Goal: Transaction & Acquisition: Obtain resource

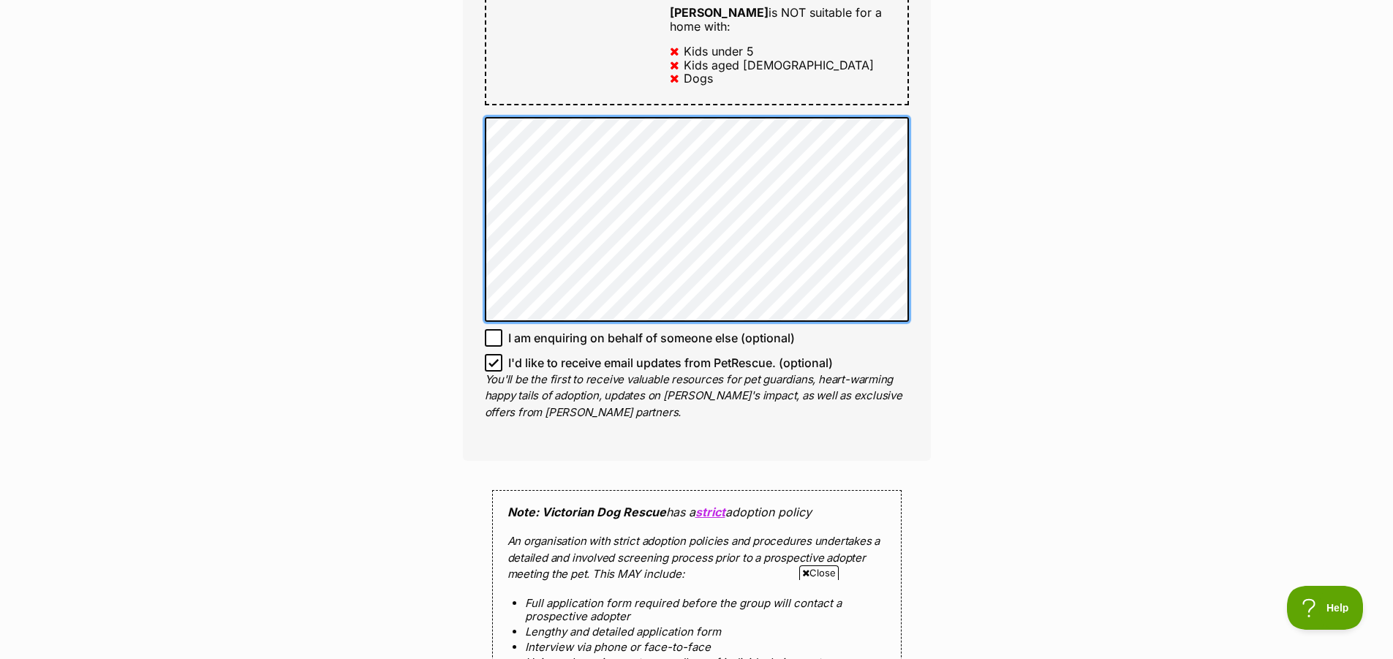
scroll to position [951, 0]
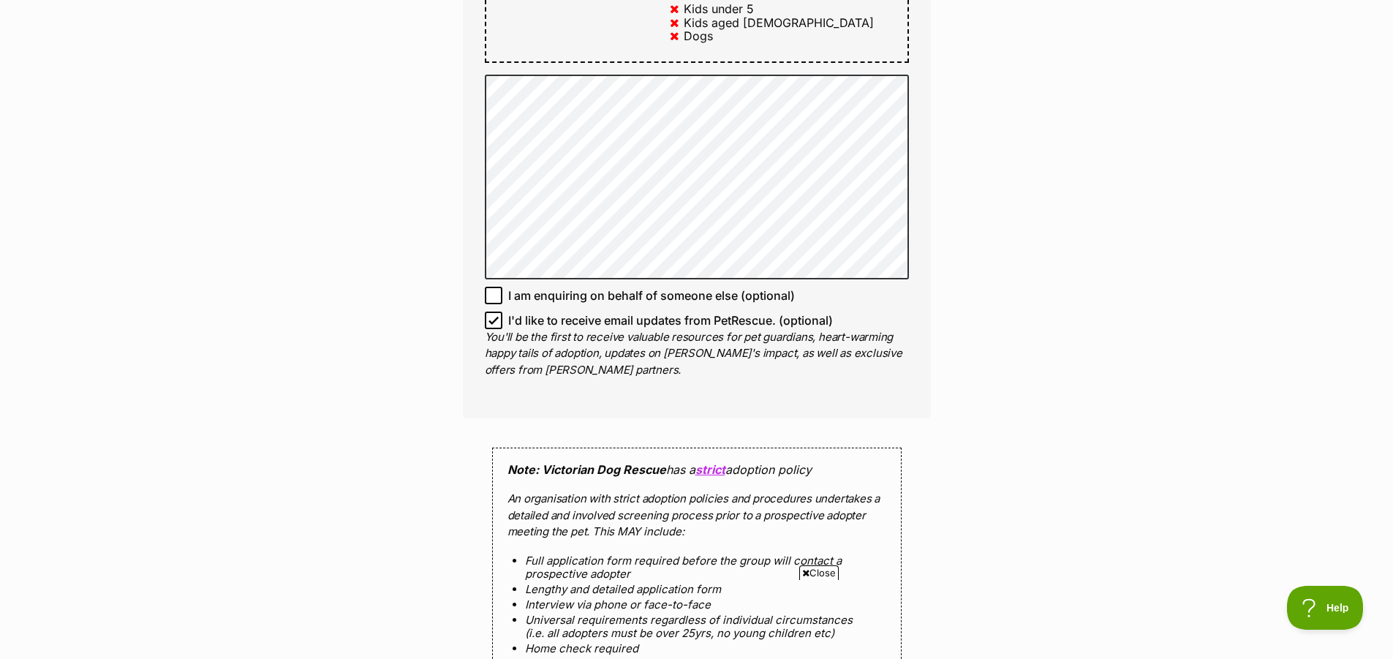
click at [493, 315] on icon at bounding box center [493, 320] width 10 height 10
click at [493, 312] on input "I'd like to receive email updates from PetRescue. (optional)" at bounding box center [494, 321] width 18 height 18
checkbox input "false"
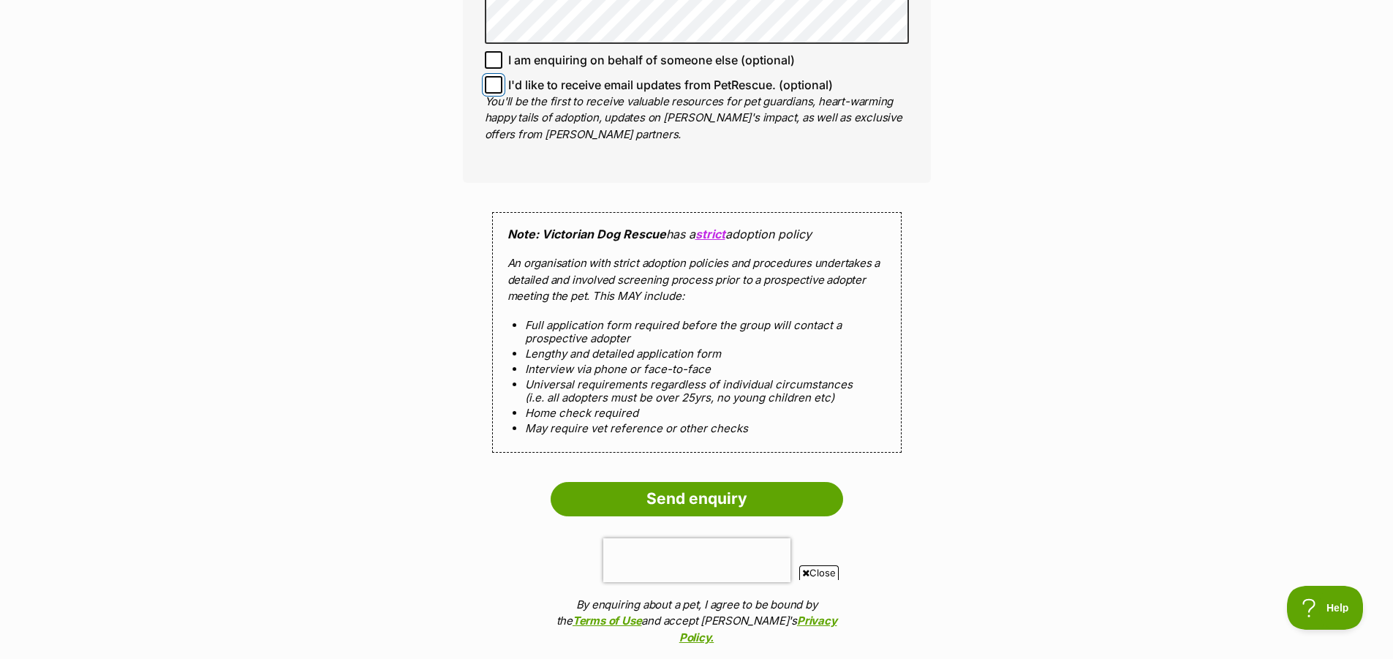
scroll to position [1243, 0]
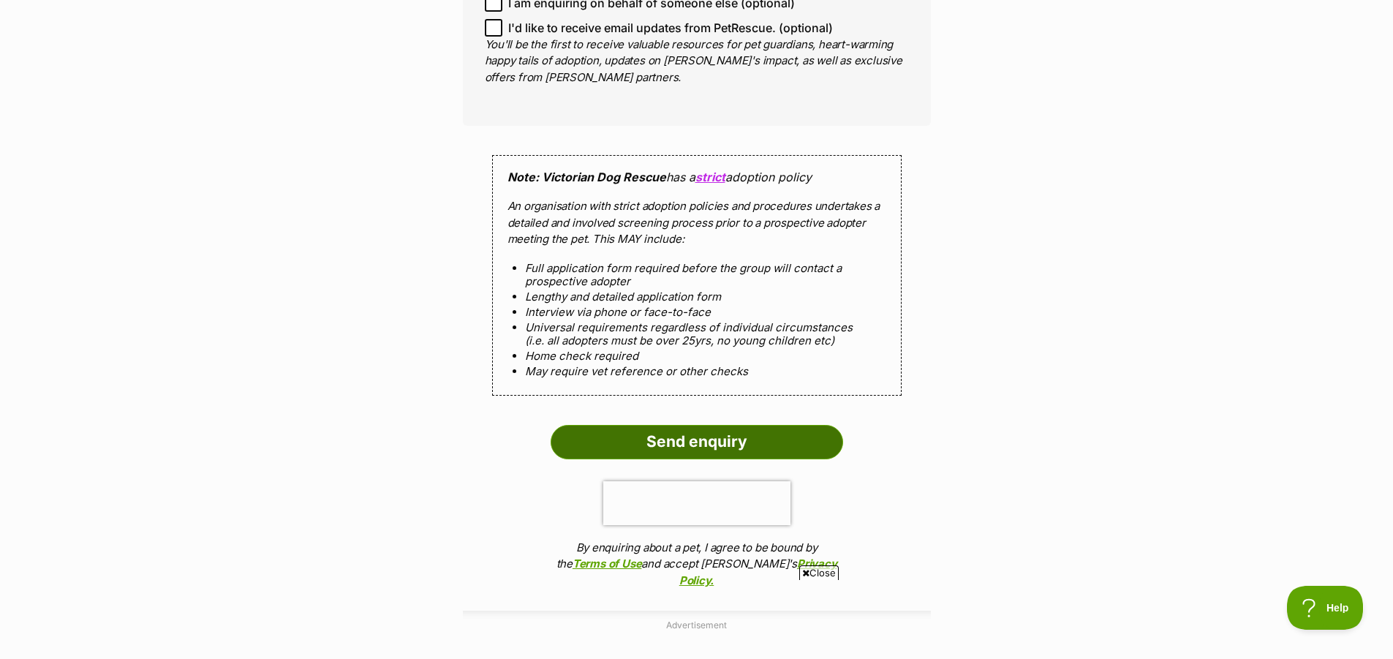
click at [698, 425] on input "Send enquiry" at bounding box center [697, 442] width 292 height 34
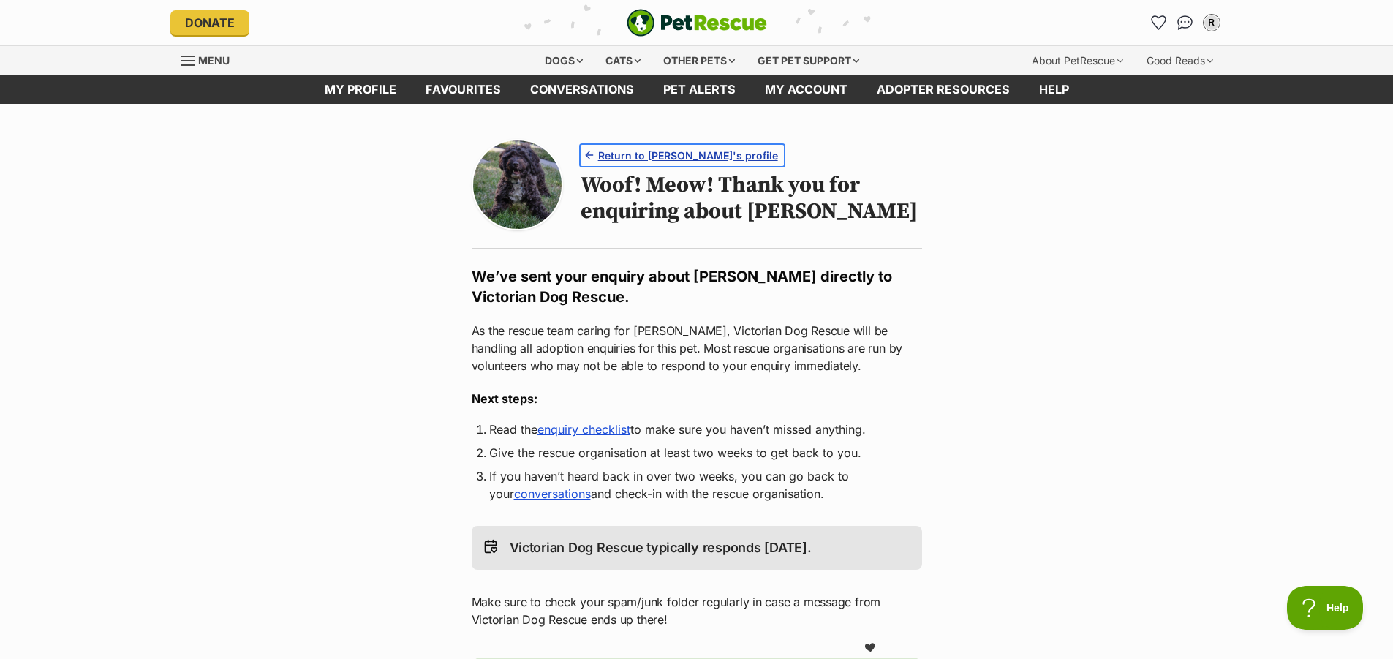
click at [683, 154] on span "Return to Bertie Kumara's profile" at bounding box center [688, 155] width 180 height 15
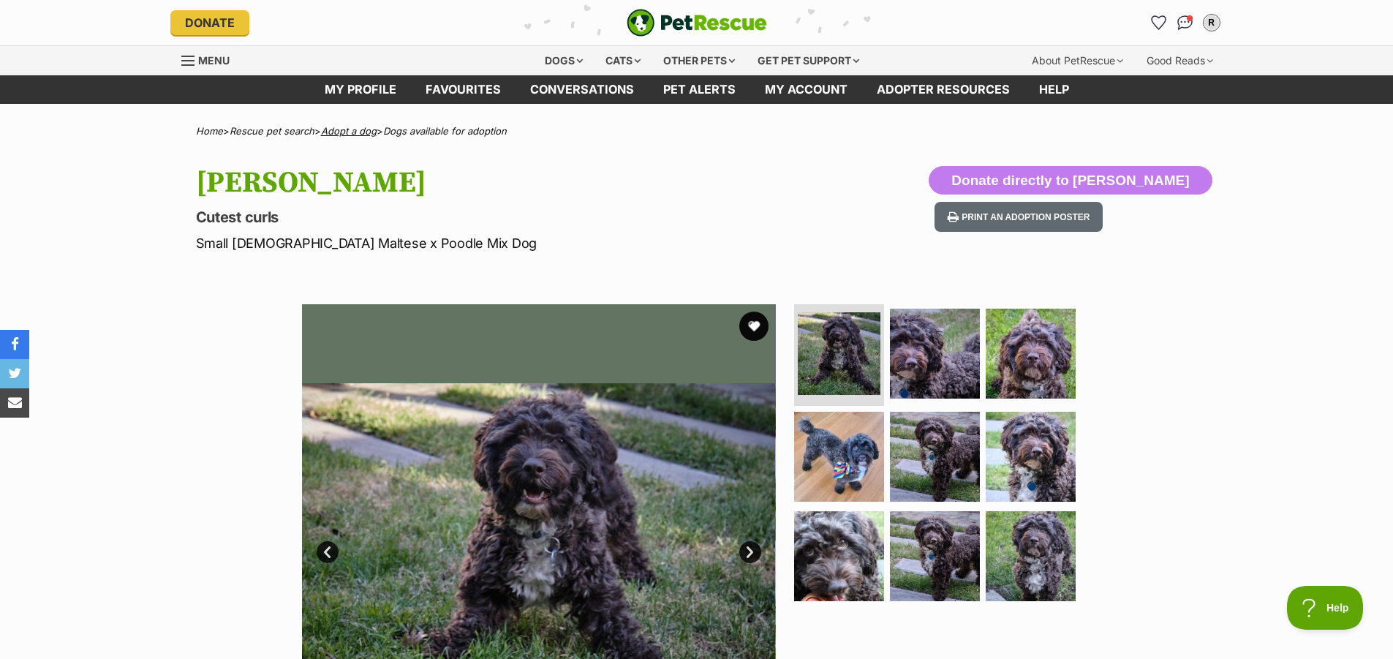
click at [358, 131] on link "Adopt a dog" at bounding box center [349, 131] width 56 height 12
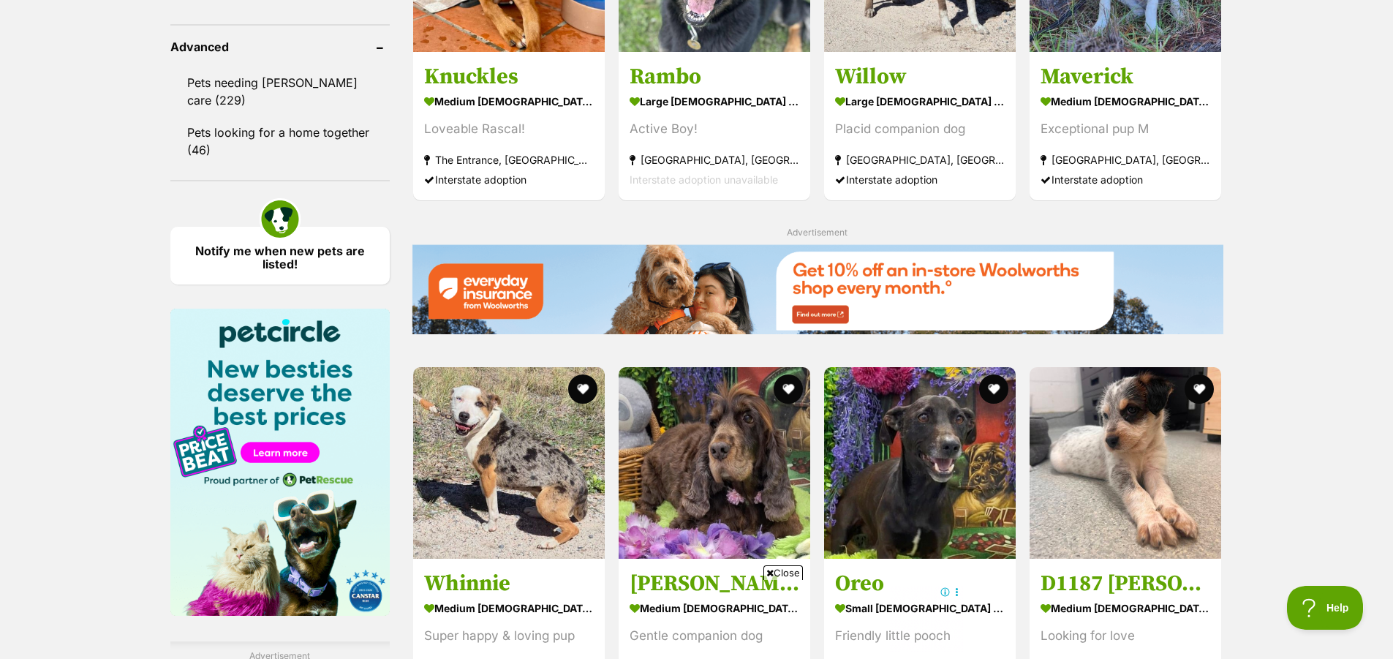
scroll to position [1974, 0]
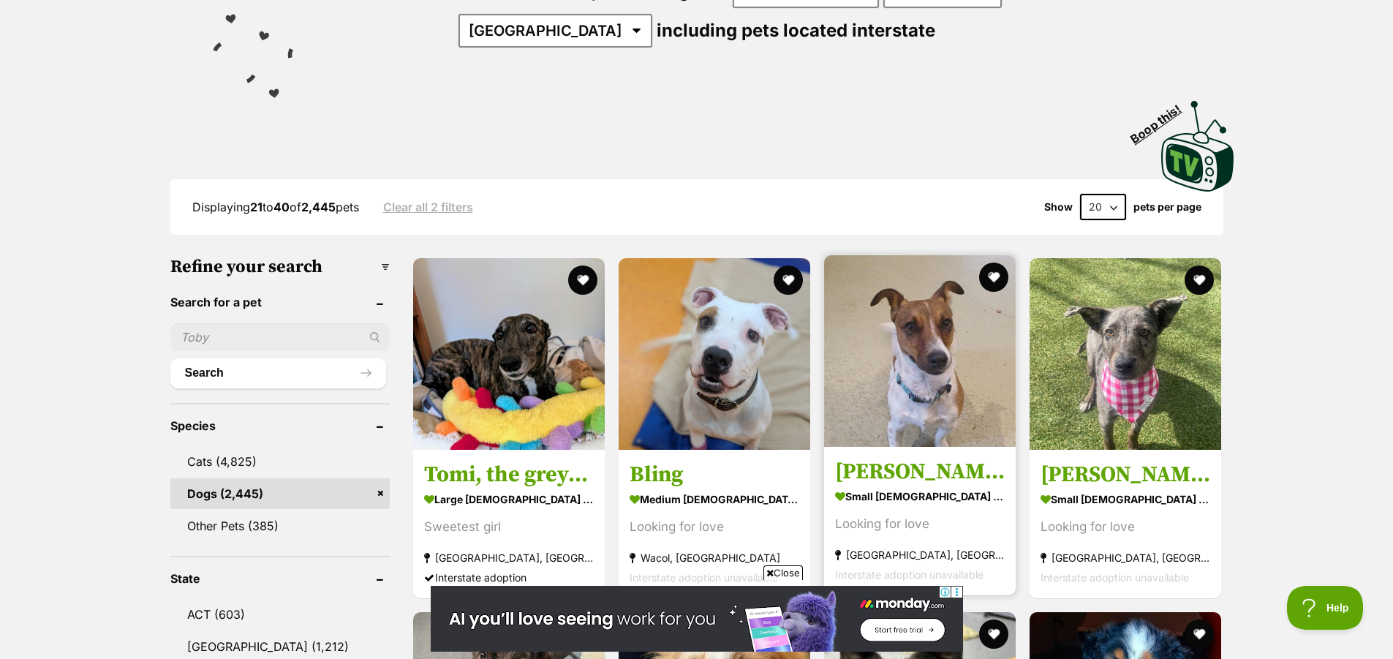
click at [867, 486] on section "small [DEMOGRAPHIC_DATA] Dog Looking for love [GEOGRAPHIC_DATA], [GEOGRAPHIC_DA…" at bounding box center [920, 535] width 170 height 99
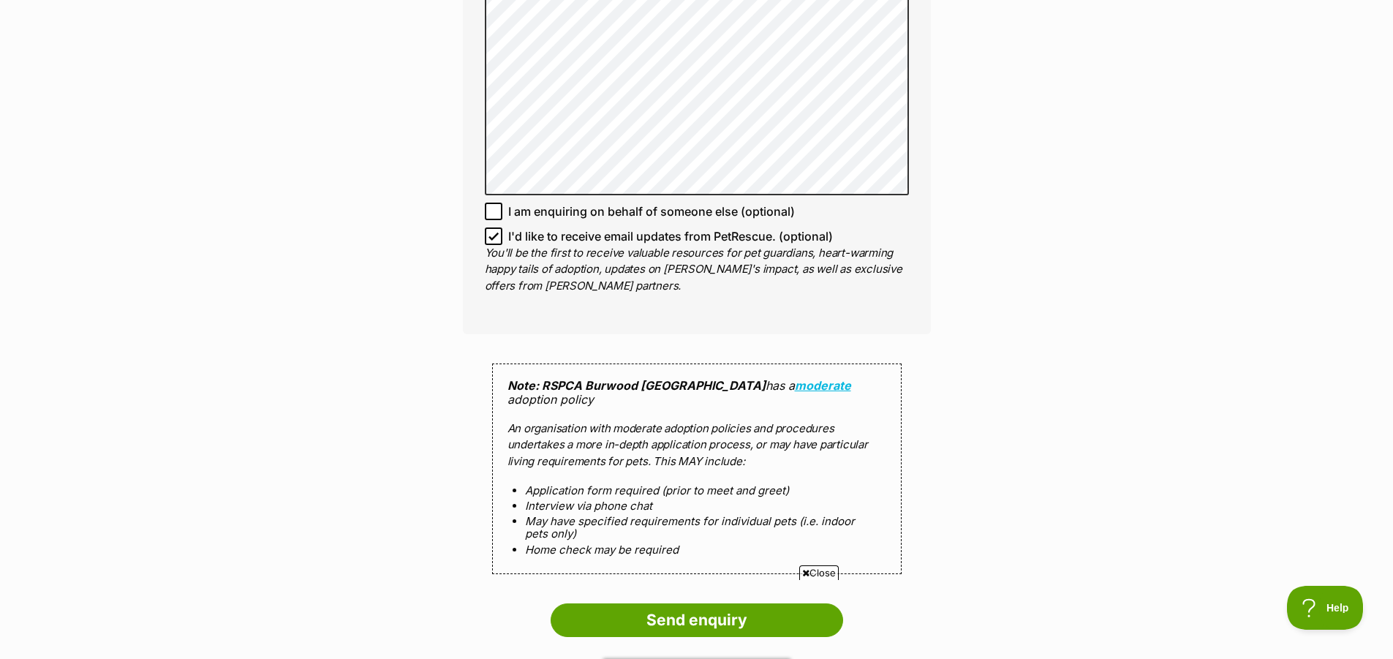
scroll to position [1097, 0]
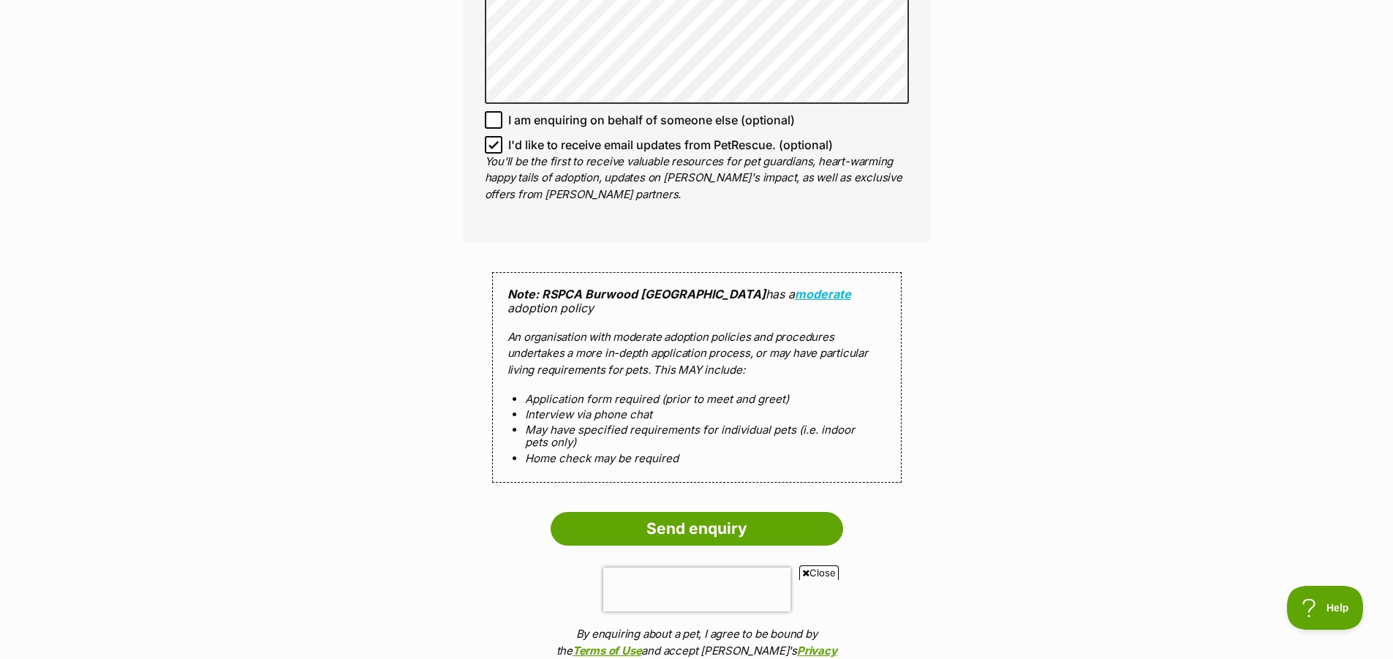
click at [492, 140] on icon at bounding box center [493, 145] width 10 height 10
click at [492, 136] on input "I'd like to receive email updates from PetRescue. (optional)" at bounding box center [494, 145] width 18 height 18
checkbox input "false"
click at [688, 512] on input "Send enquiry" at bounding box center [697, 529] width 292 height 34
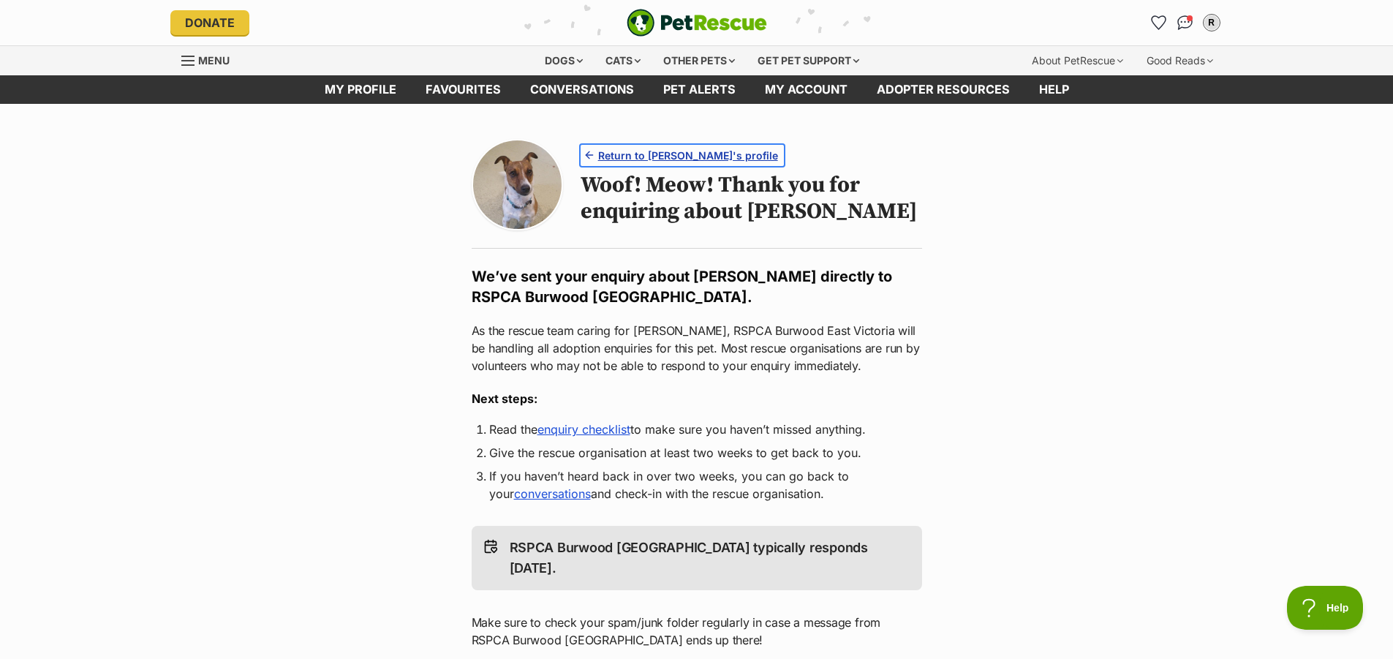
click at [701, 156] on span "Return to Charlie's profile" at bounding box center [688, 155] width 180 height 15
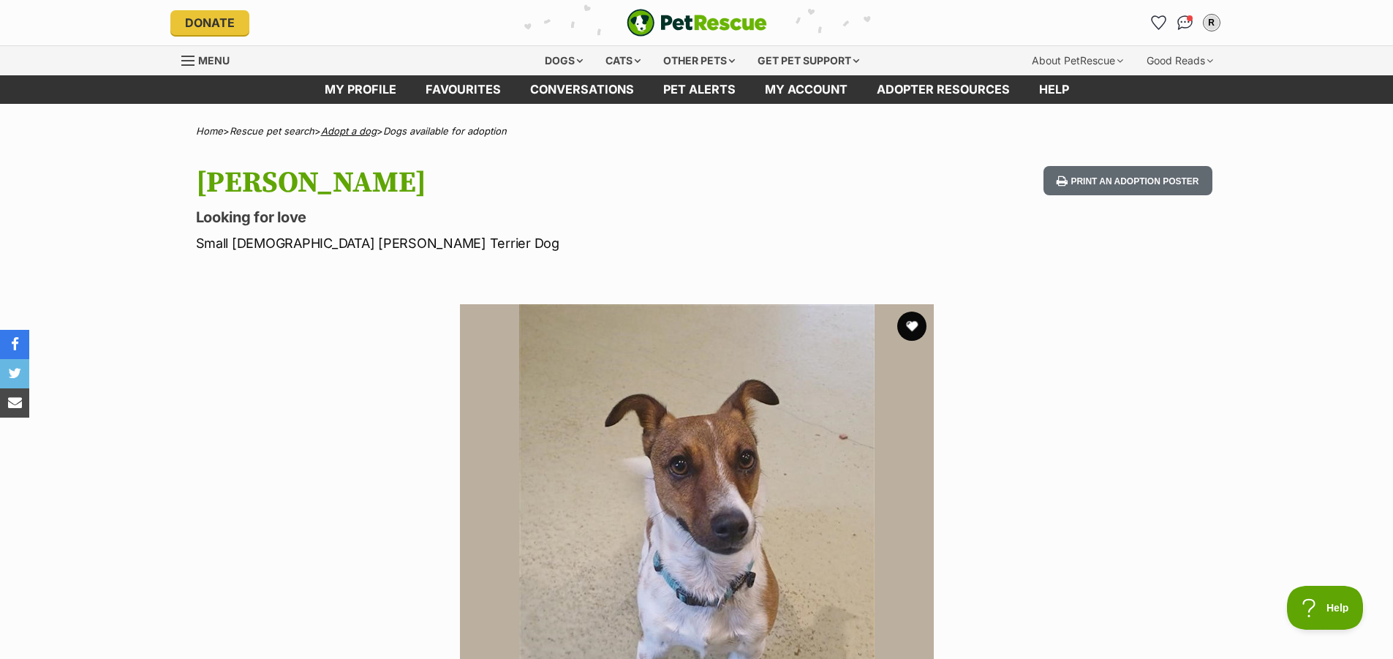
click at [355, 132] on link "Adopt a dog" at bounding box center [349, 131] width 56 height 12
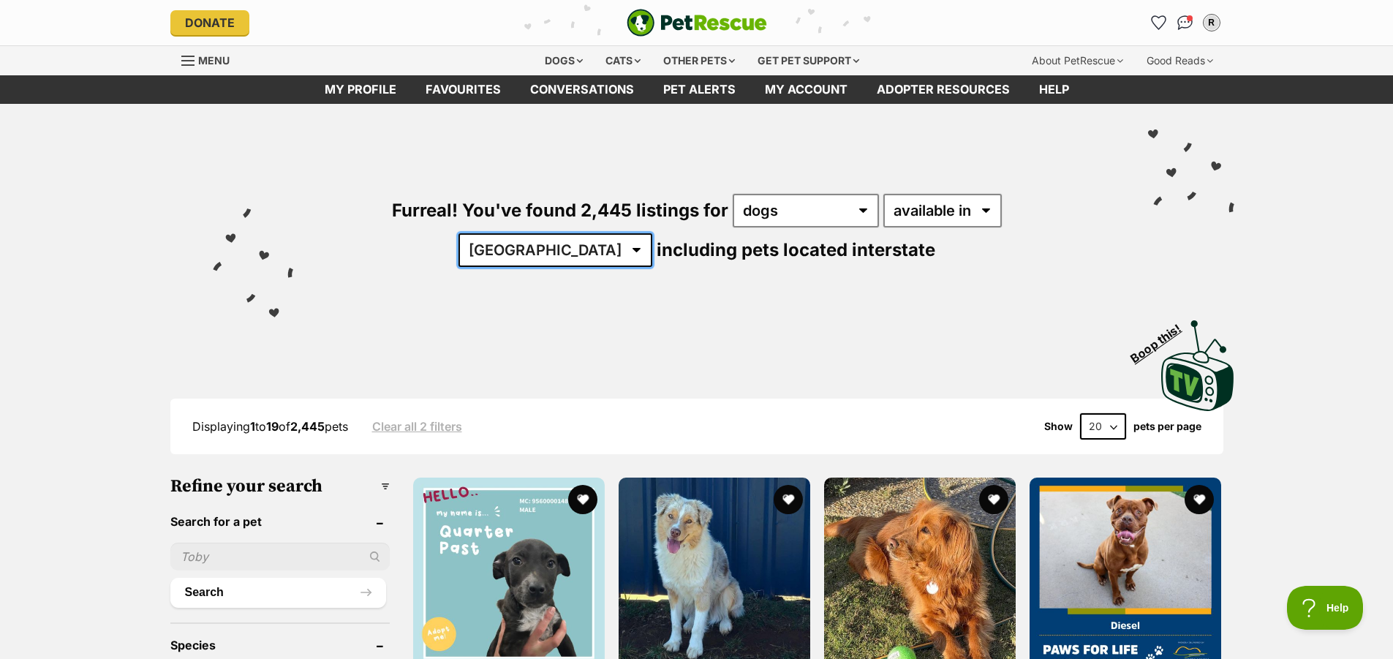
click at [652, 233] on select "Australia ACT NSW NT QLD SA TAS VIC WA" at bounding box center [555, 250] width 194 height 34
select select "VIC"
click at [652, 233] on select "Australia ACT NSW NT QLD SA TAS VIC WA" at bounding box center [555, 250] width 194 height 34
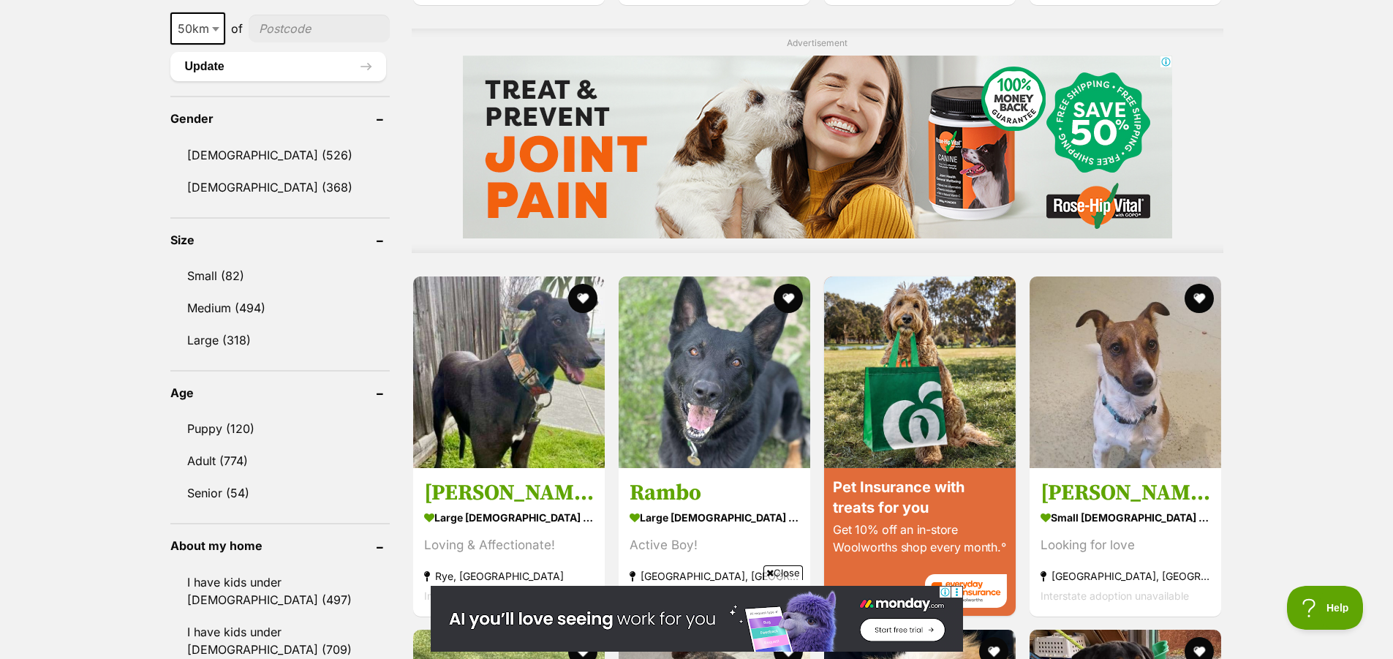
scroll to position [1170, 0]
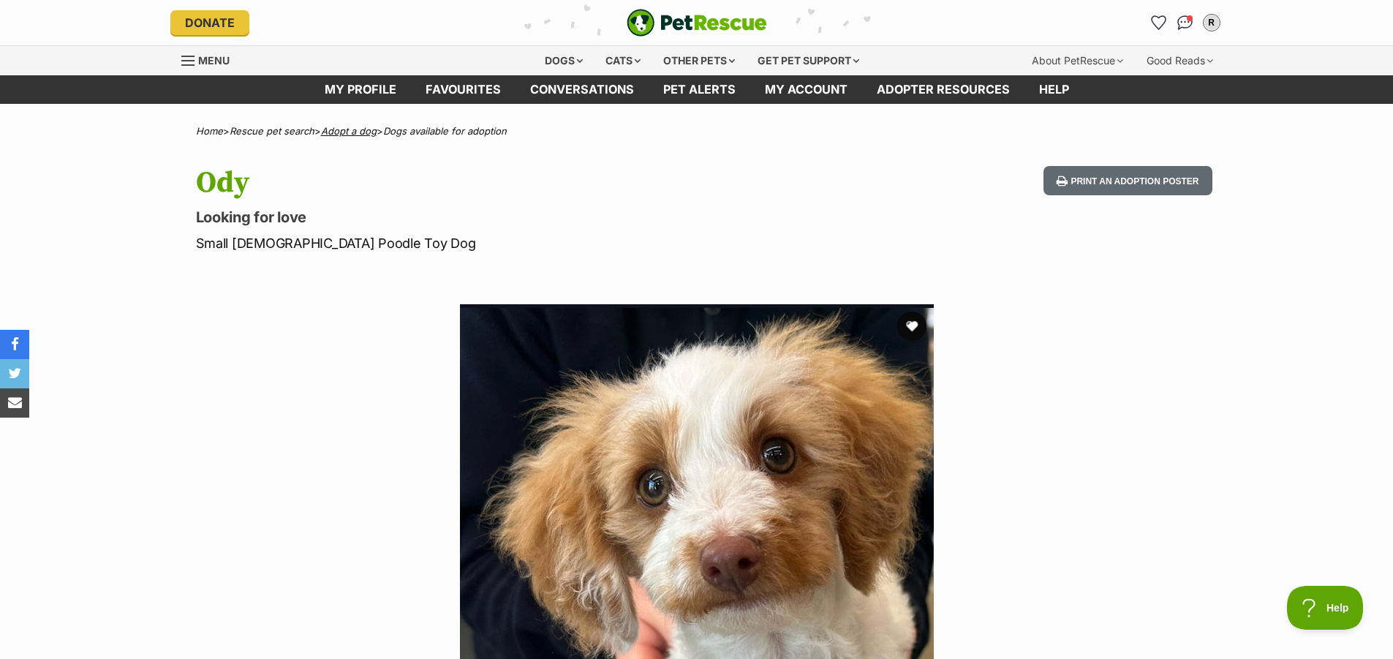
click at [360, 132] on link "Adopt a dog" at bounding box center [349, 131] width 56 height 12
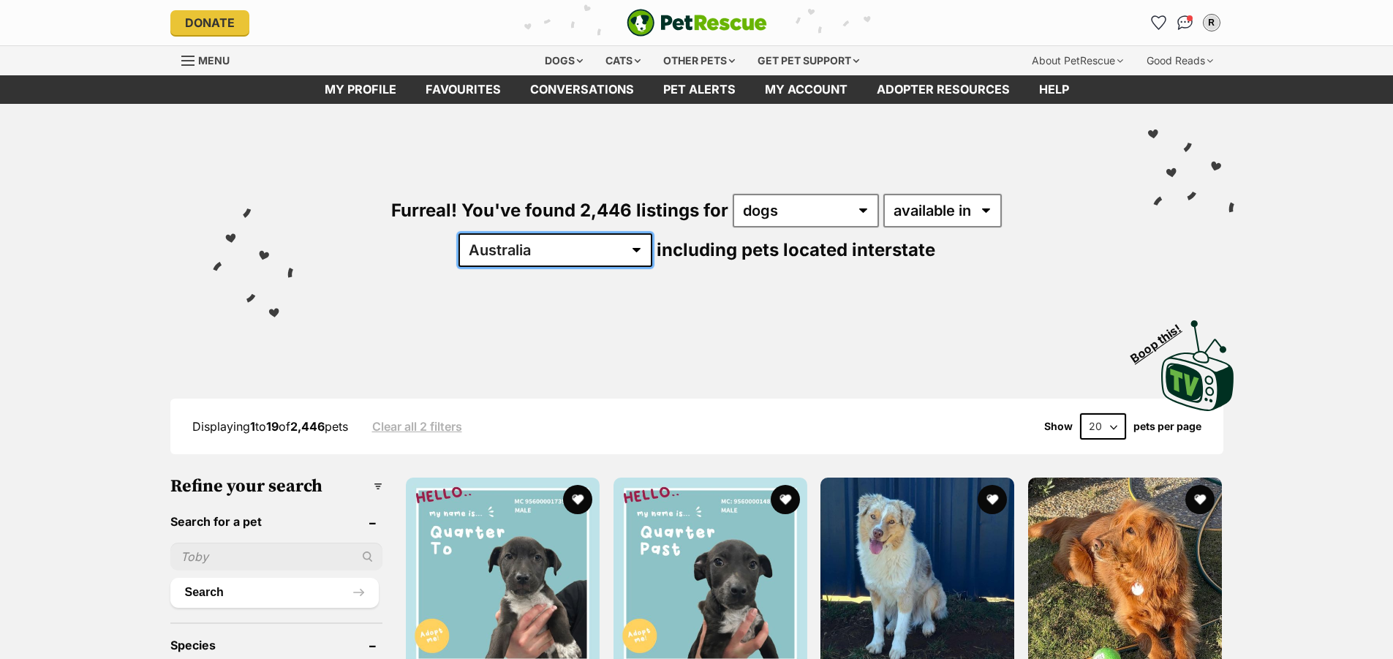
click at [652, 233] on select "Australia ACT NSW NT QLD SA TAS VIC WA" at bounding box center [555, 250] width 194 height 34
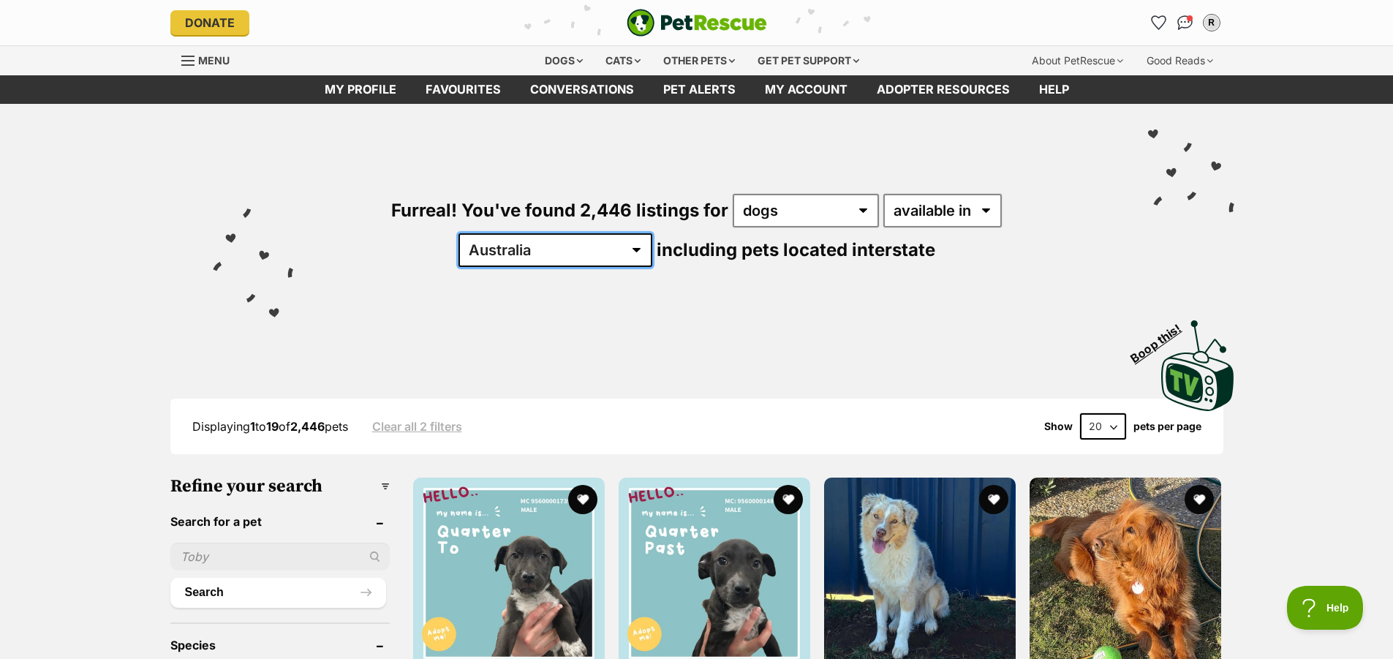
select select "VIC"
click at [652, 233] on select "Australia ACT NSW NT QLD SA TAS VIC WA" at bounding box center [555, 250] width 194 height 34
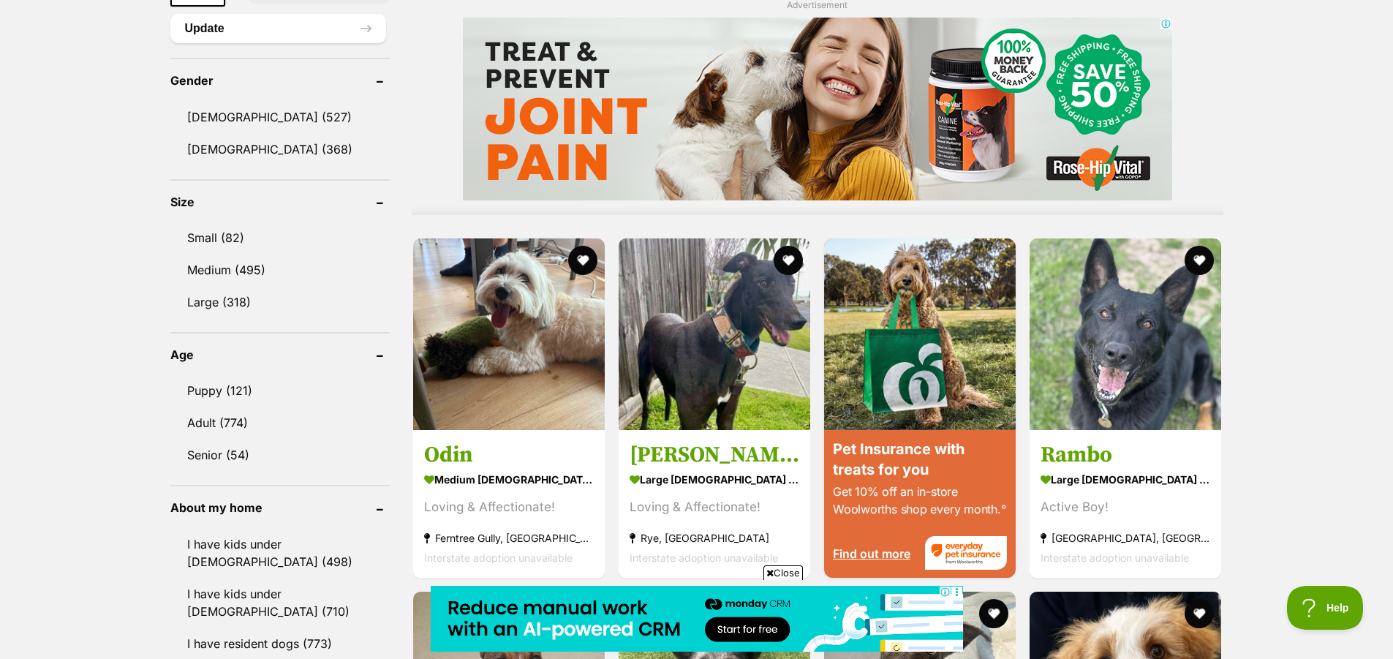
scroll to position [1097, 0]
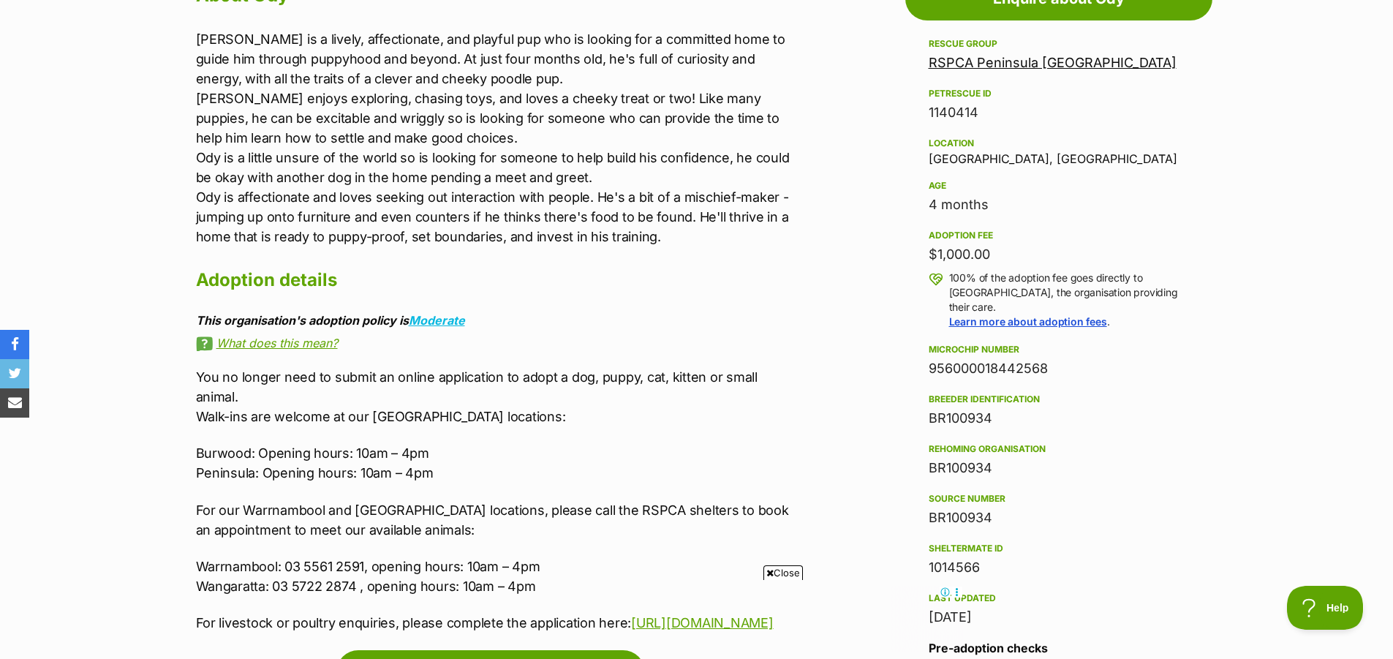
scroll to position [877, 0]
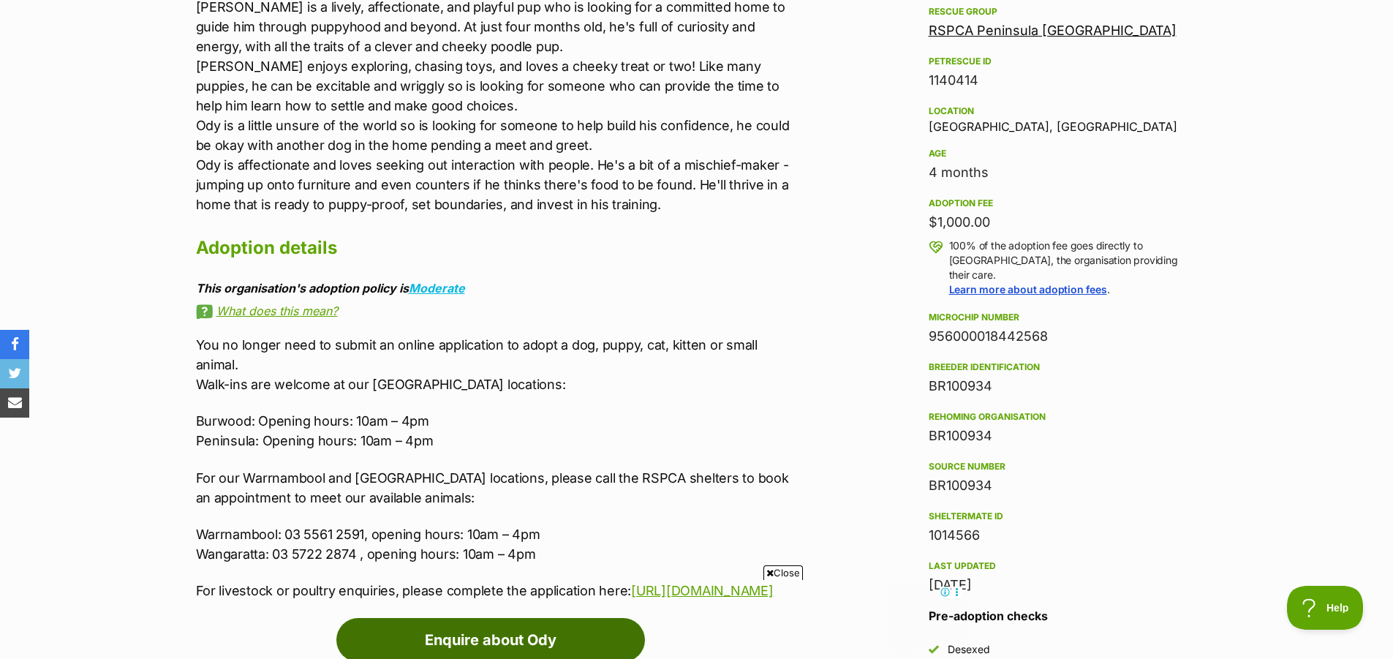
click at [485, 618] on link "Enquire about Ody" at bounding box center [490, 640] width 309 height 44
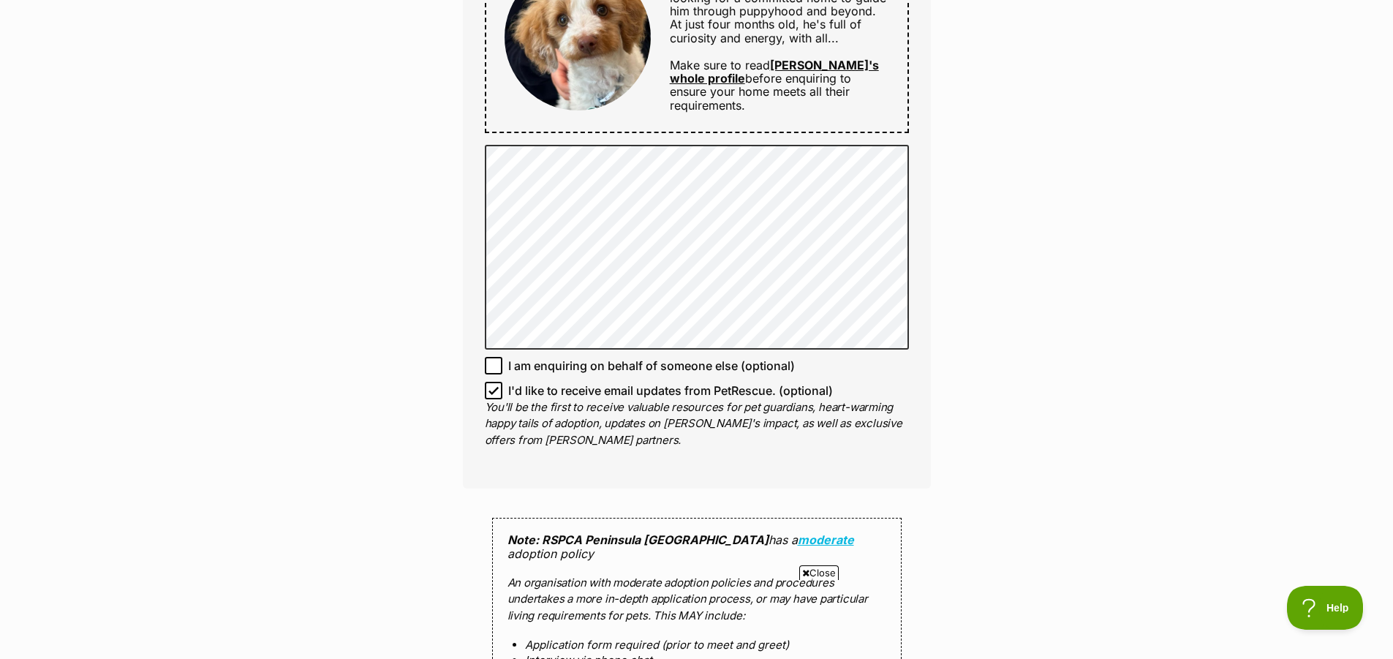
scroll to position [877, 0]
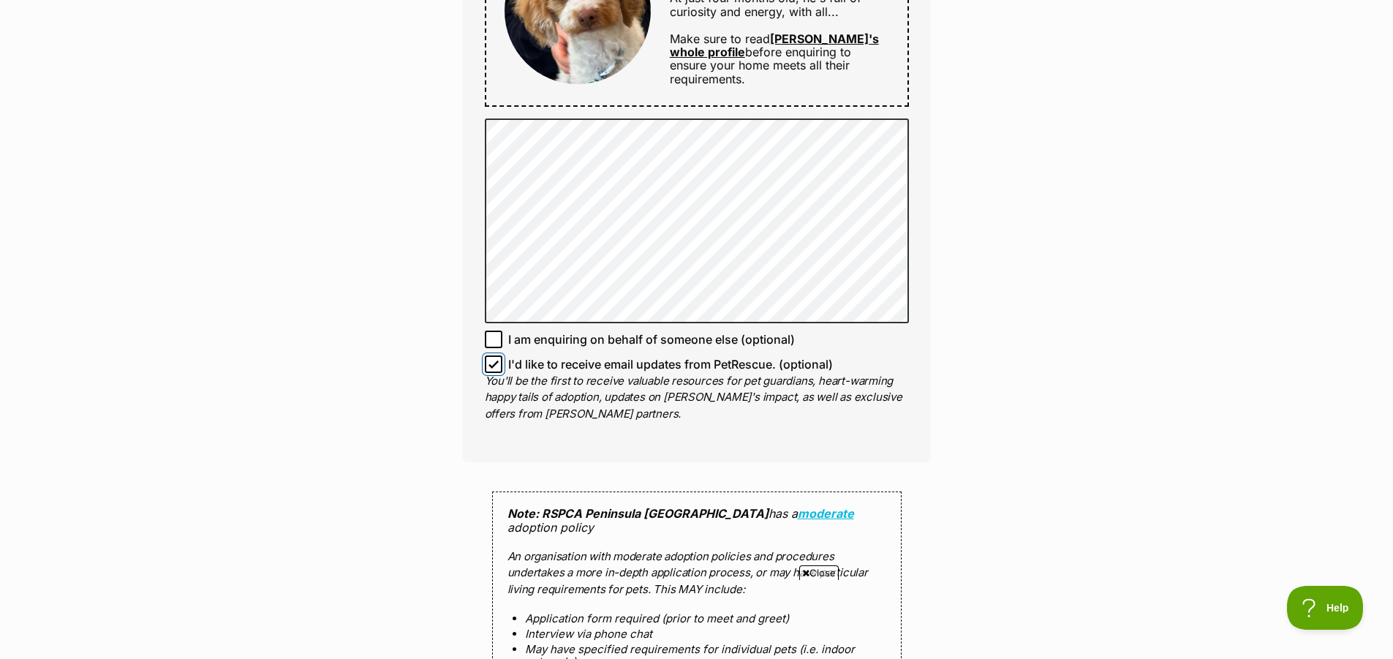
click at [494, 355] on input "I'd like to receive email updates from PetRescue. (optional)" at bounding box center [494, 364] width 18 height 18
checkbox input "false"
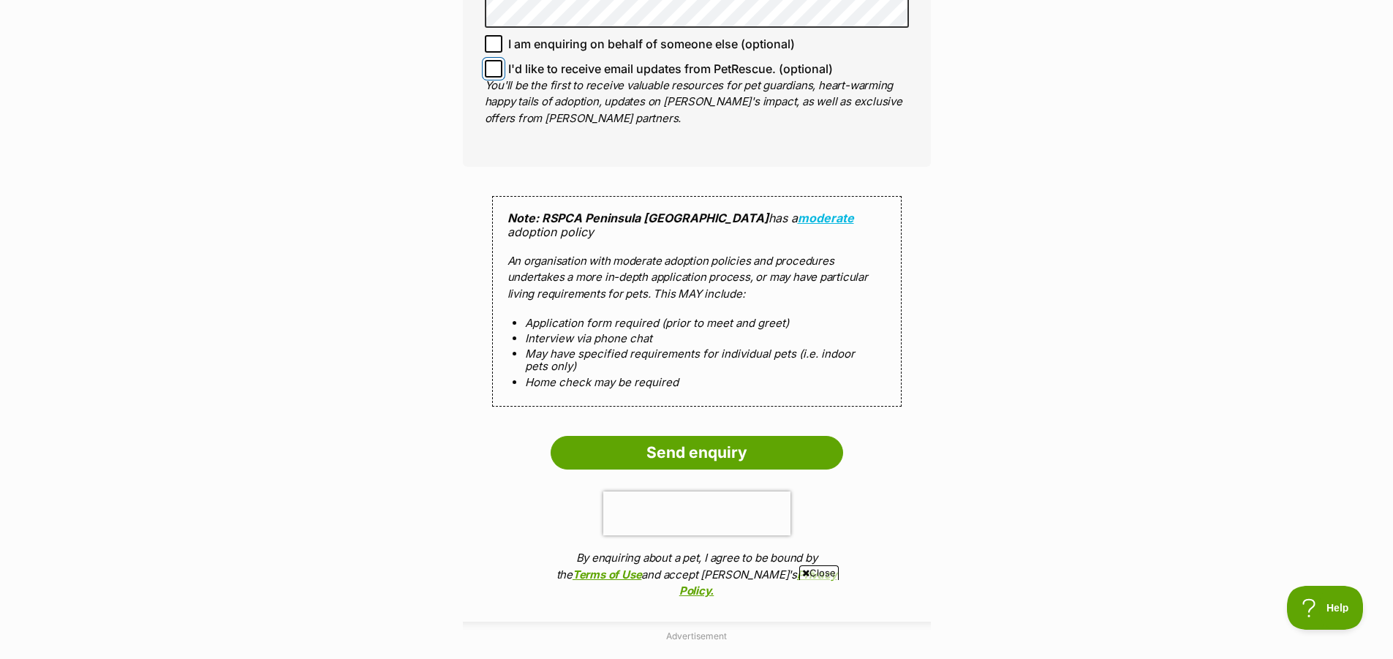
scroll to position [1243, 0]
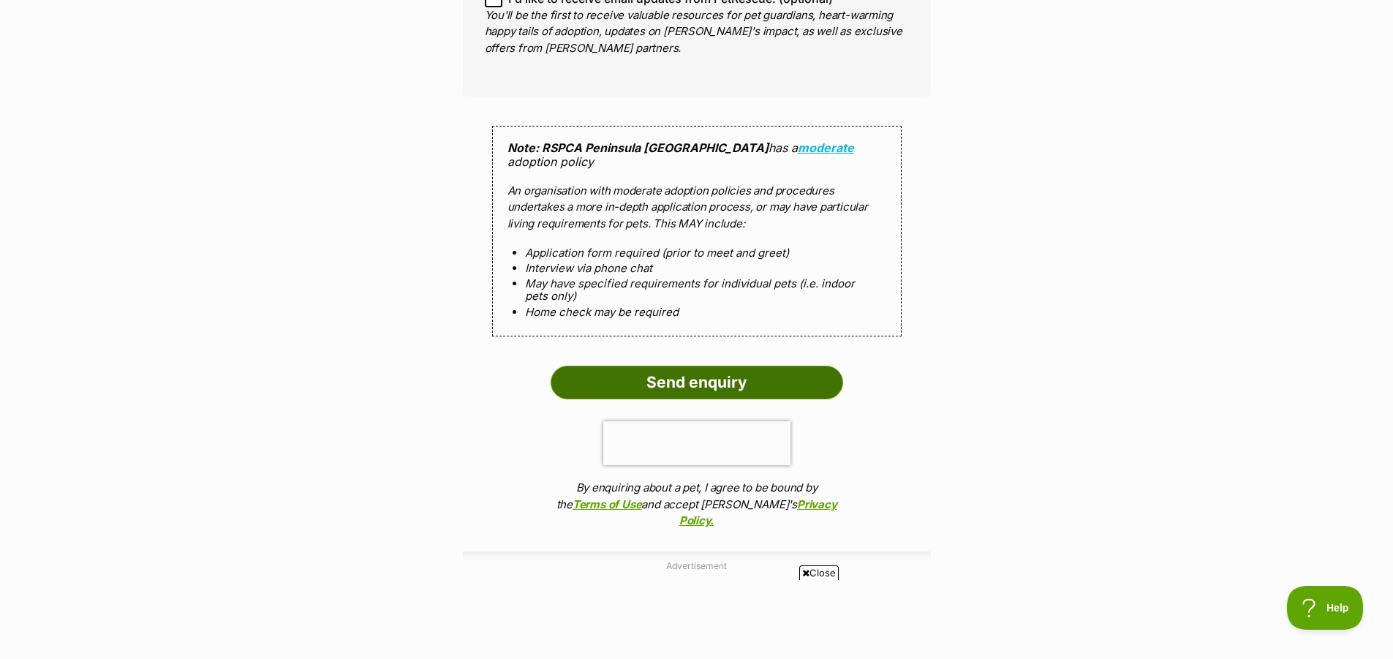
click at [659, 366] on input "Send enquiry" at bounding box center [697, 383] width 292 height 34
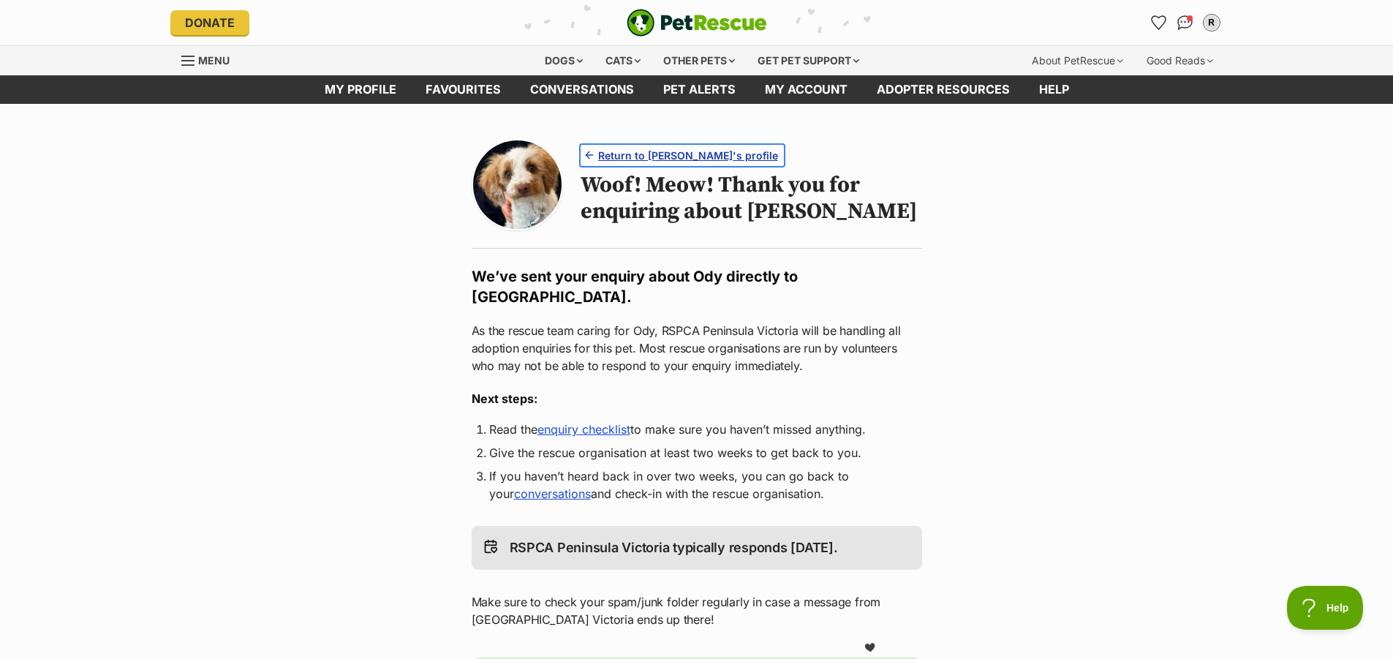
click at [684, 157] on span "Return to Ody's profile" at bounding box center [688, 155] width 180 height 15
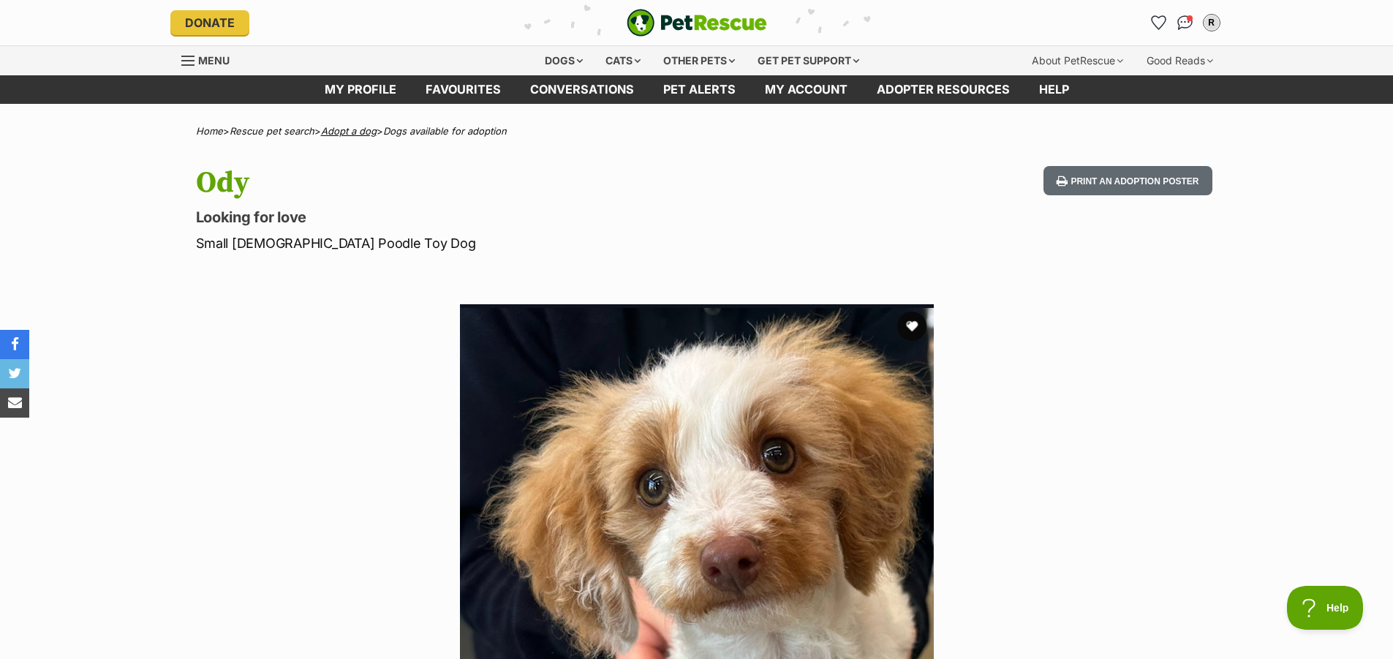
click at [350, 128] on link "Adopt a dog" at bounding box center [349, 131] width 56 height 12
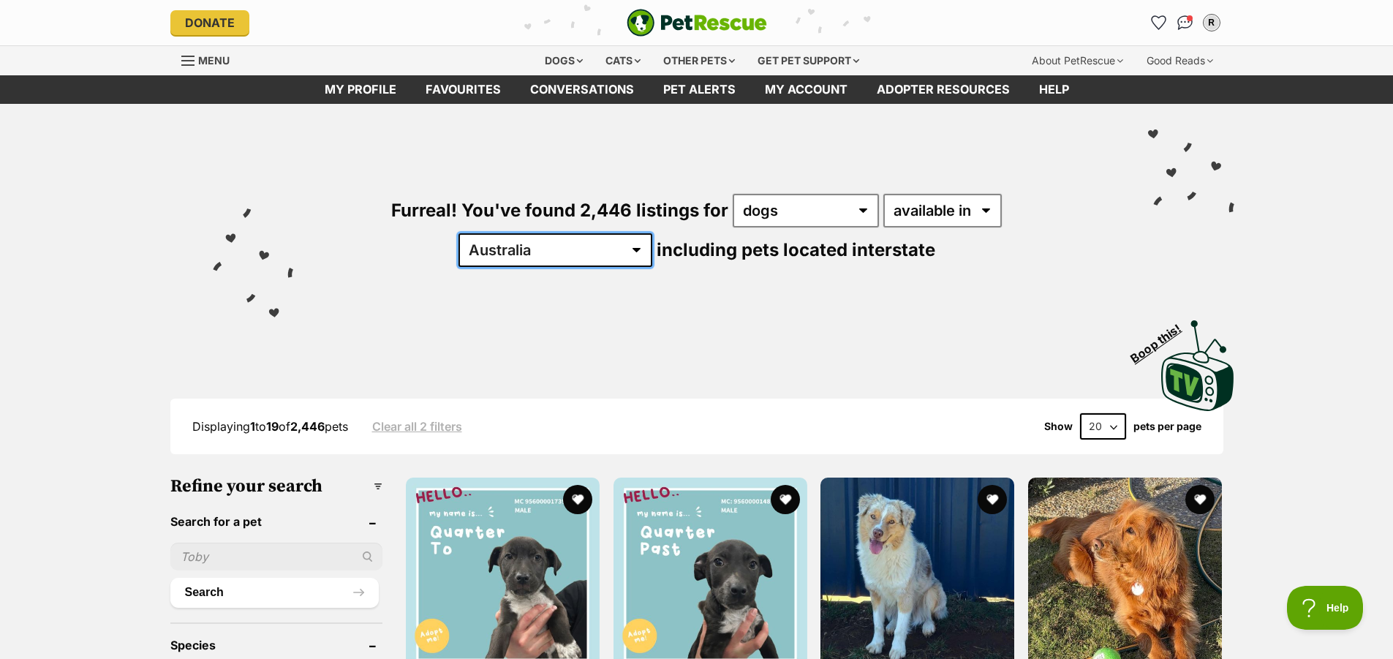
click at [652, 233] on select "Australia ACT NSW NT QLD SA TAS VIC WA" at bounding box center [555, 250] width 194 height 34
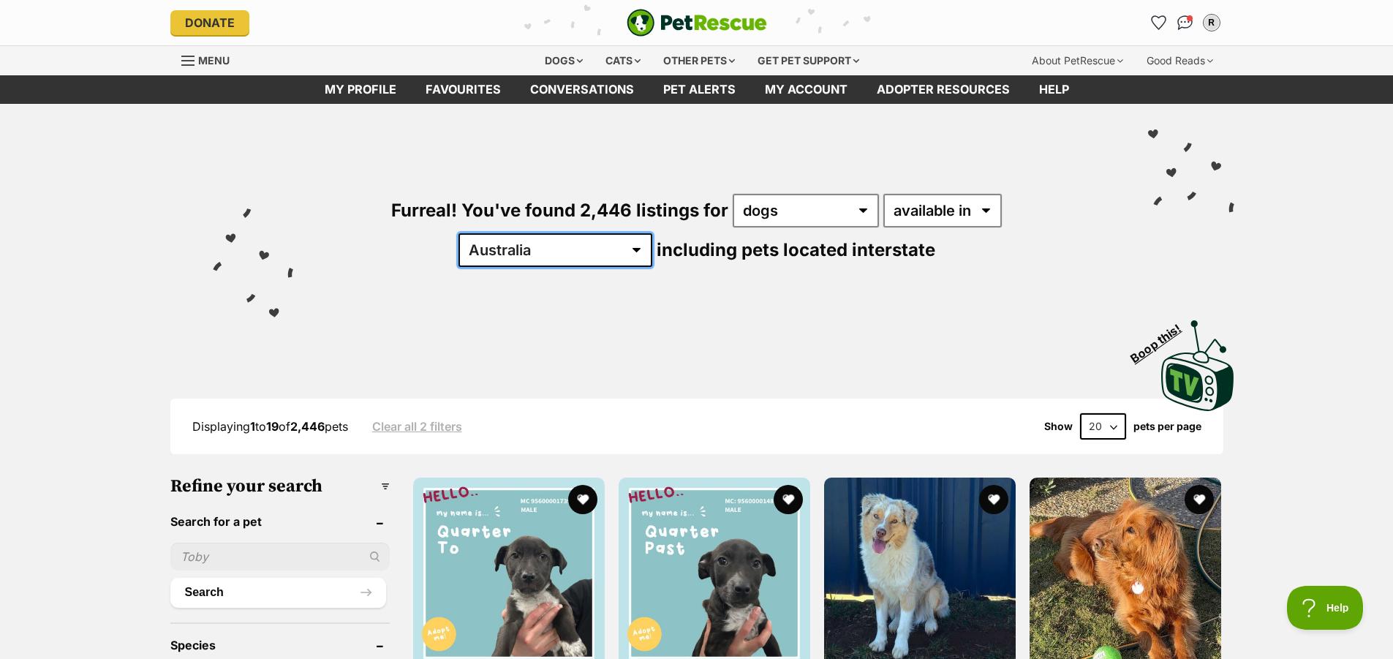
select select "VIC"
click at [652, 233] on select "Australia ACT NSW NT QLD SA TAS VIC WA" at bounding box center [555, 250] width 194 height 34
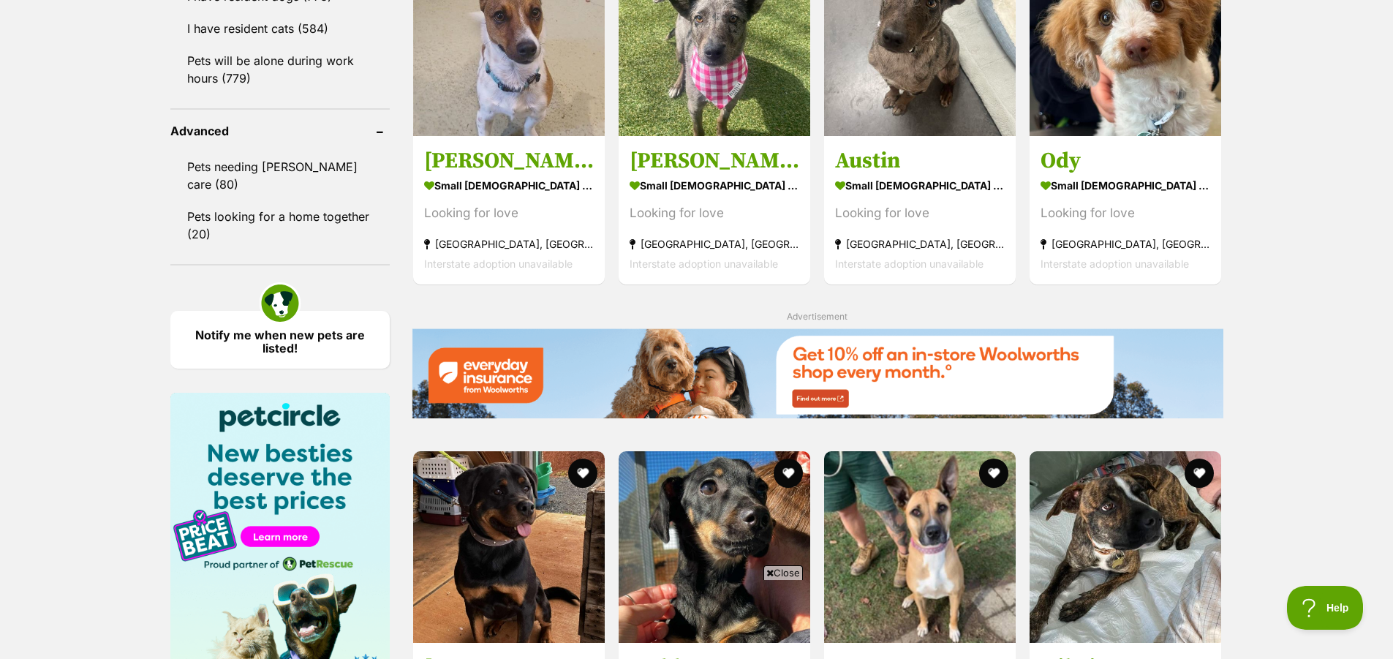
scroll to position [1901, 0]
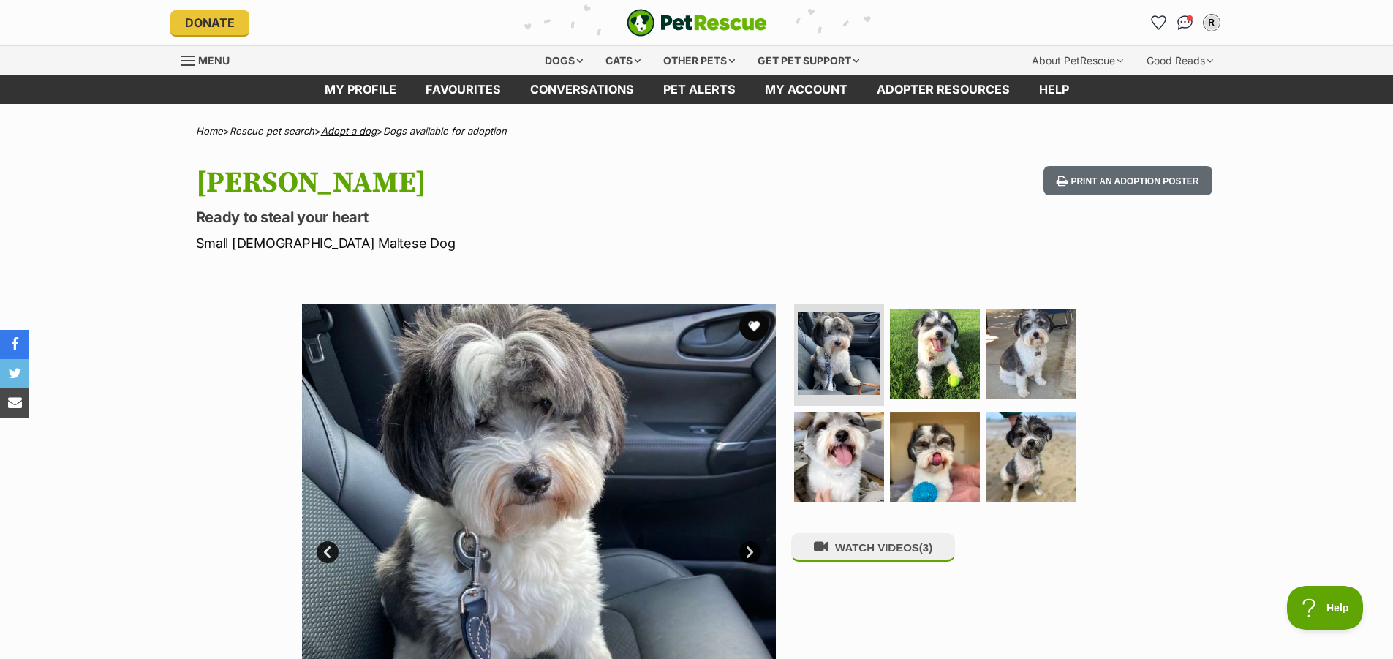
click at [360, 130] on link "Adopt a dog" at bounding box center [349, 131] width 56 height 12
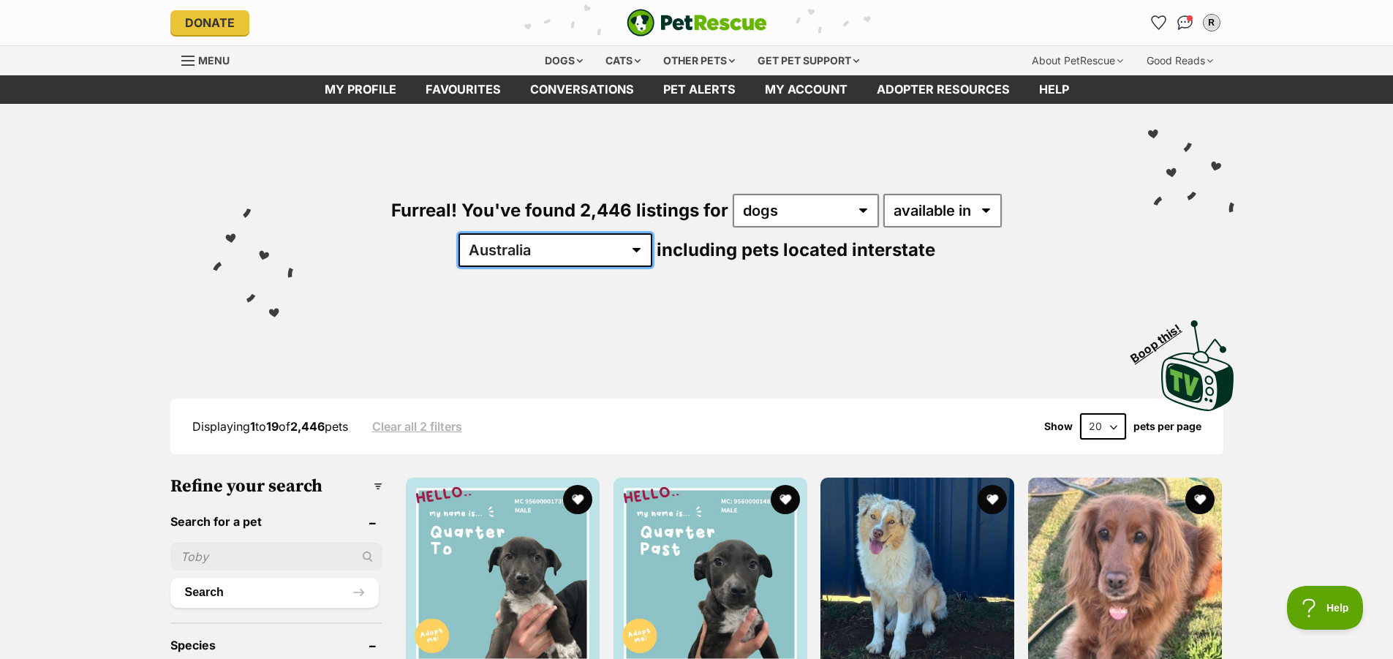
click at [652, 233] on select "Australia ACT NSW NT QLD SA TAS VIC WA" at bounding box center [555, 250] width 194 height 34
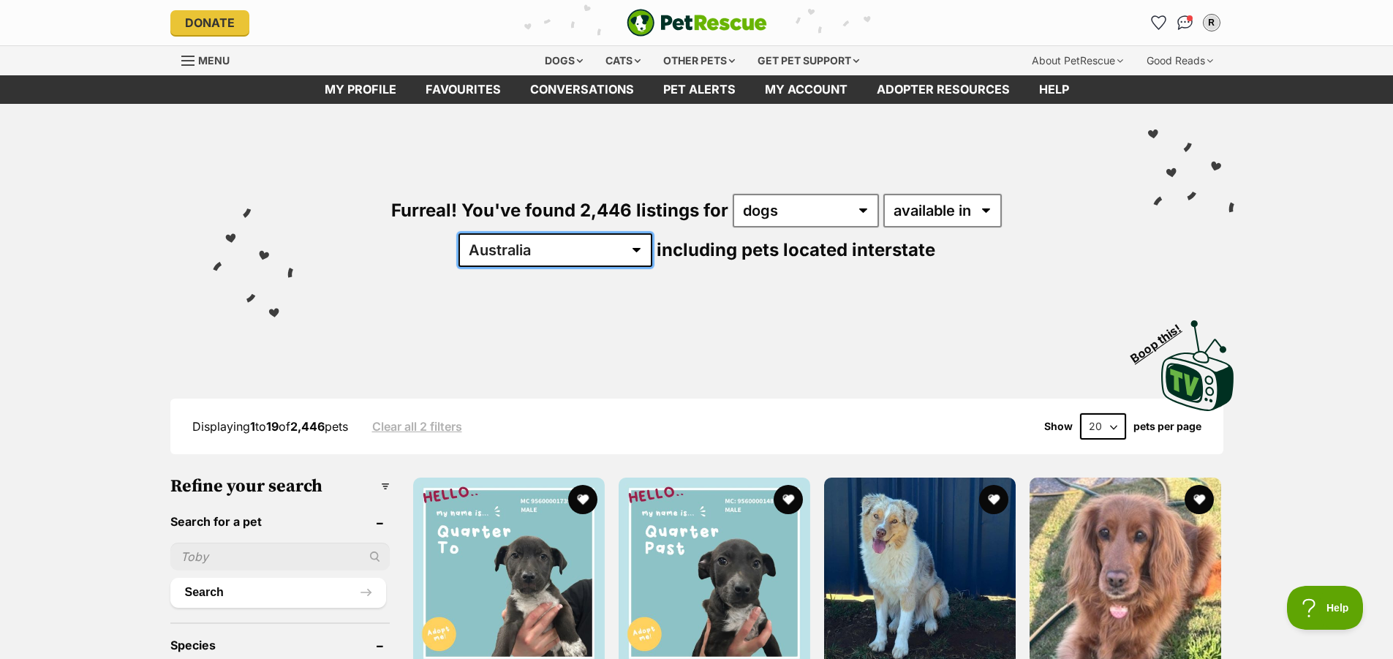
select select "VIC"
click at [652, 233] on select "Australia ACT NSW NT QLD SA TAS VIC WA" at bounding box center [555, 250] width 194 height 34
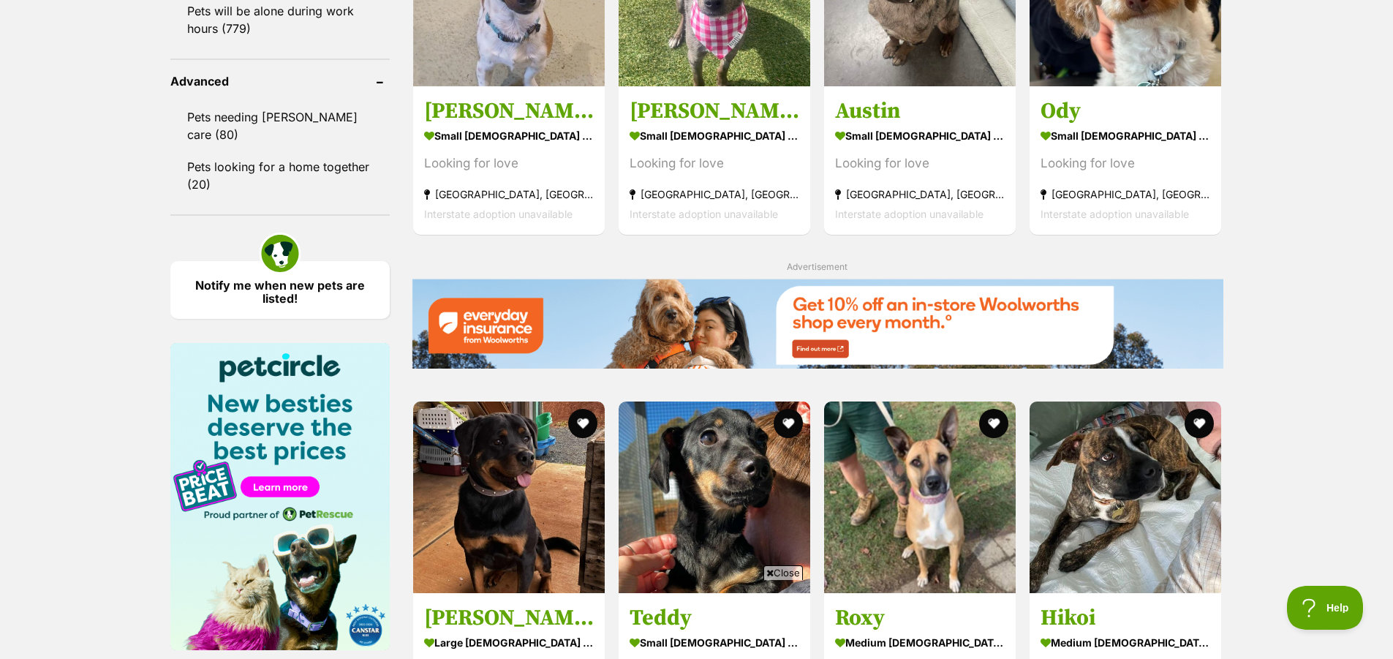
scroll to position [1901, 0]
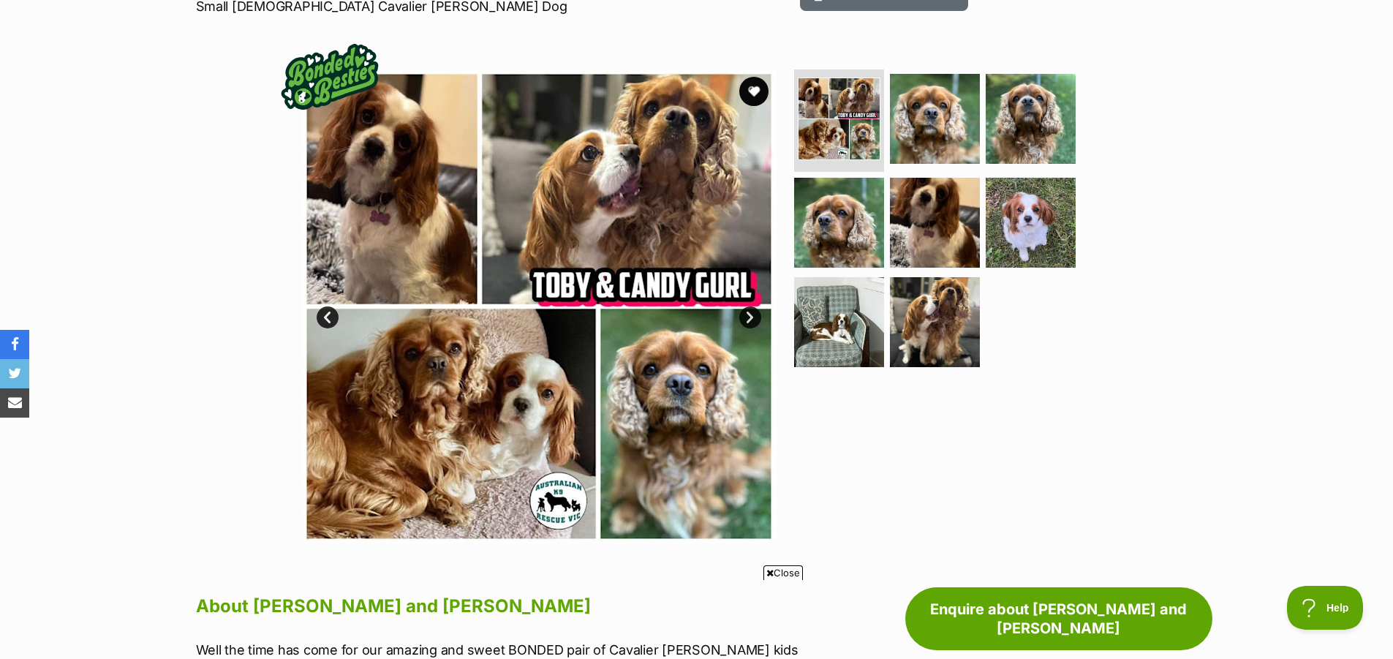
scroll to position [219, 0]
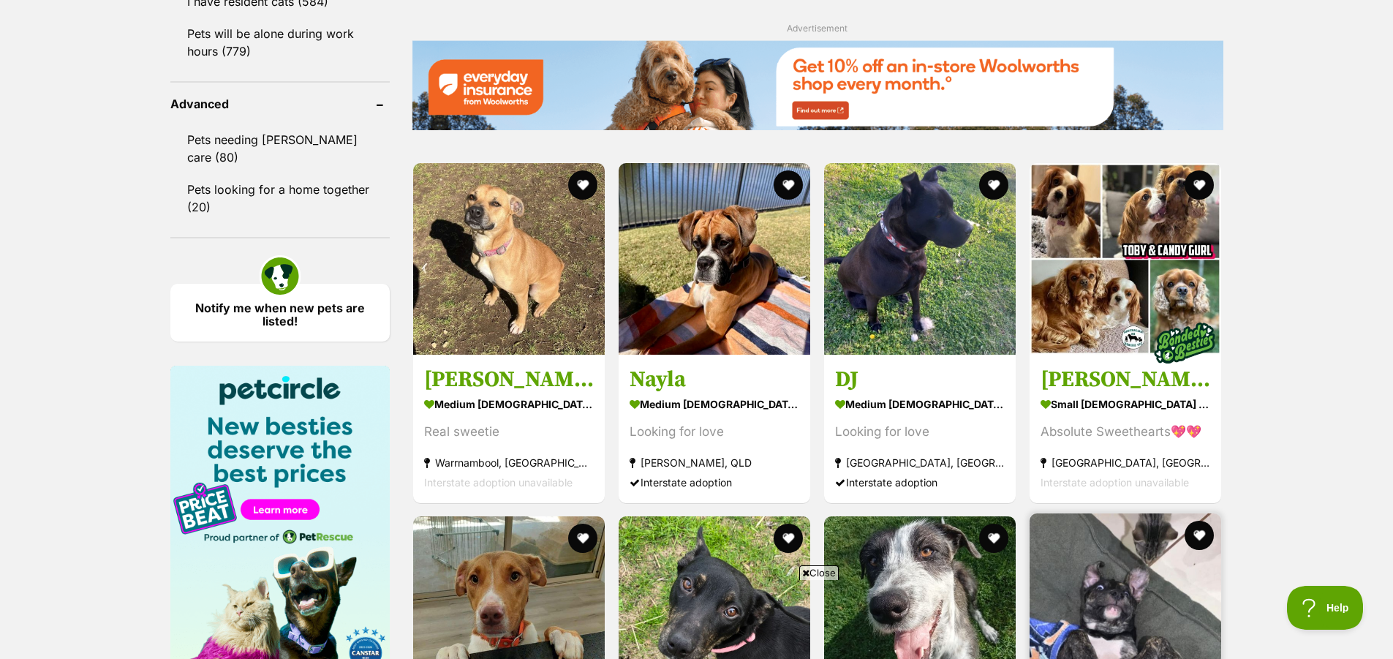
scroll to position [1893, 0]
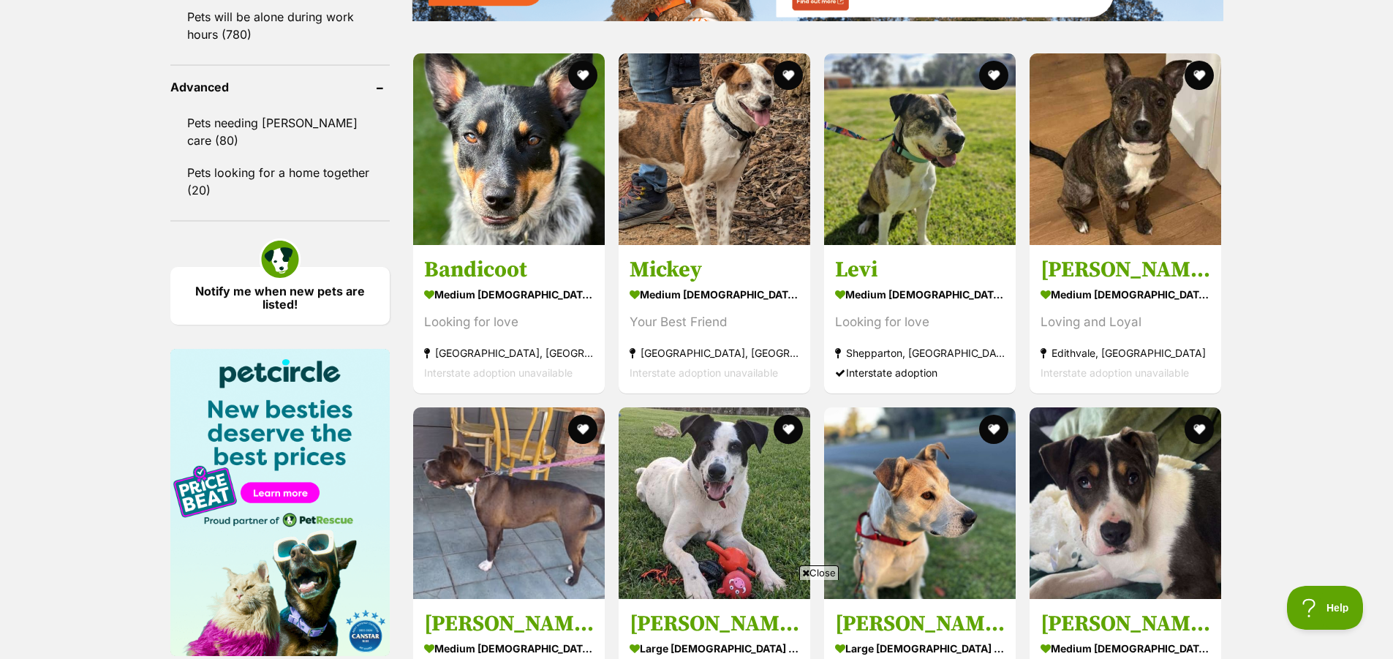
scroll to position [1901, 0]
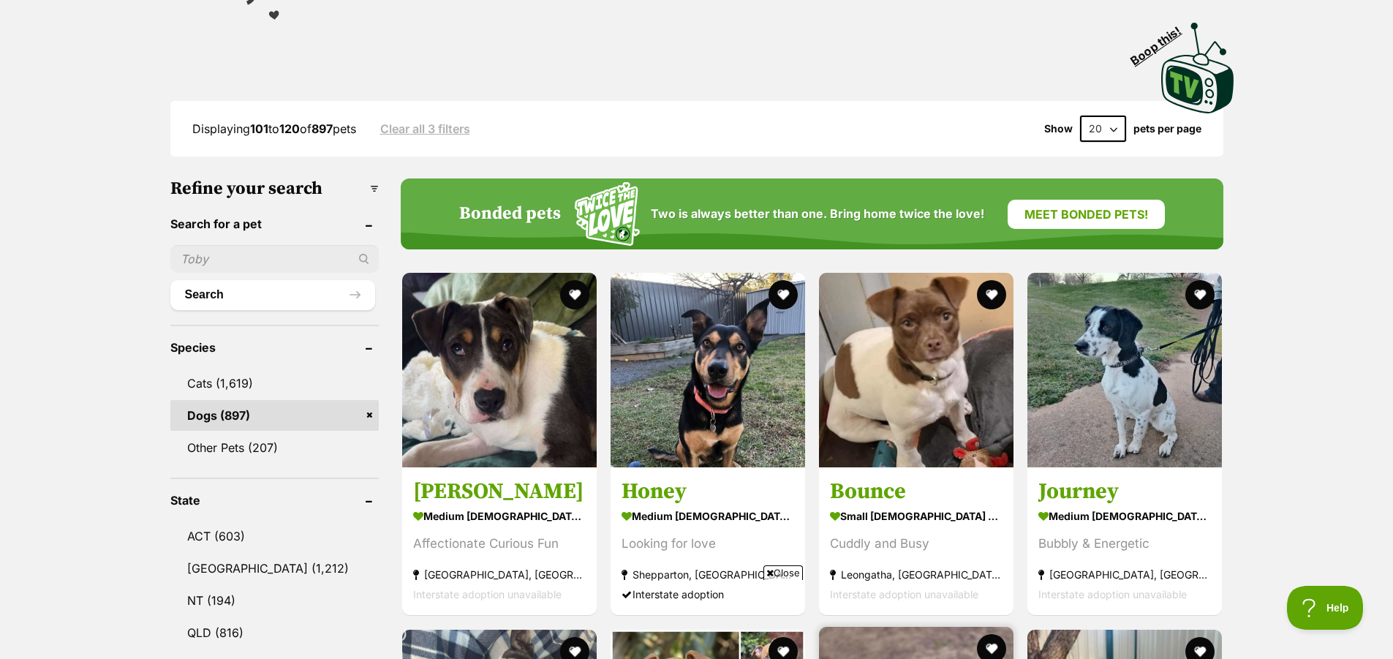
scroll to position [292, 0]
